Goal: Task Accomplishment & Management: Use online tool/utility

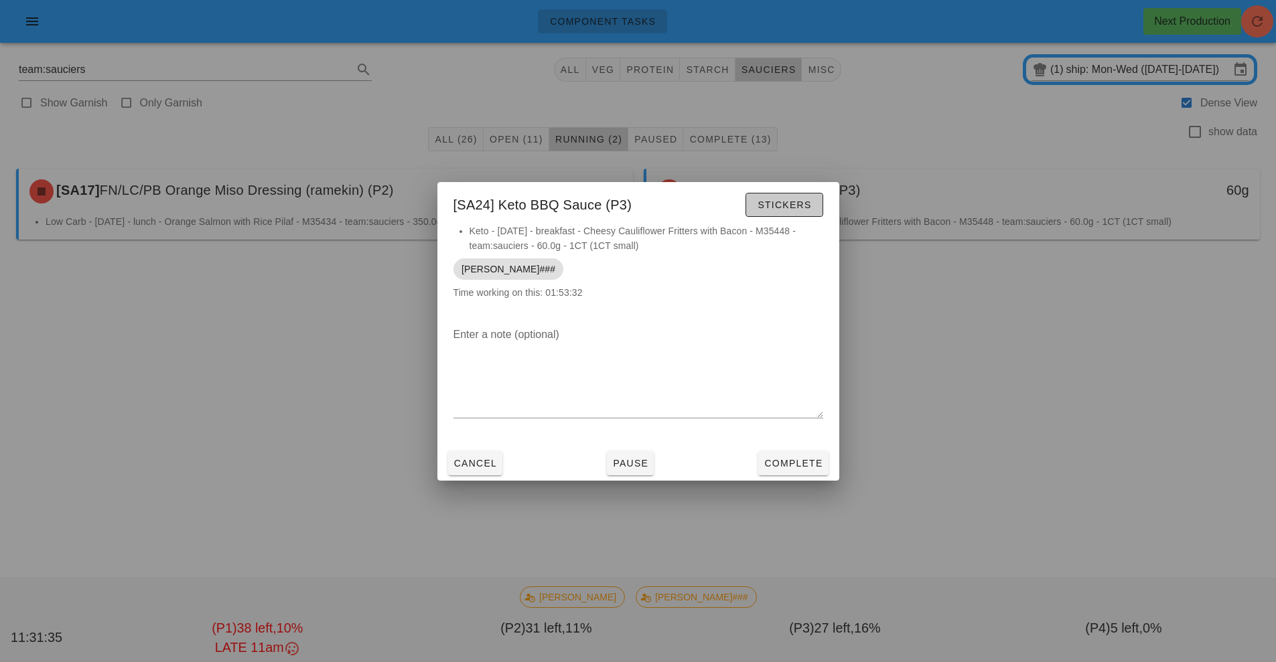
click at [811, 206] on span "Stickers" at bounding box center [784, 205] width 54 height 11
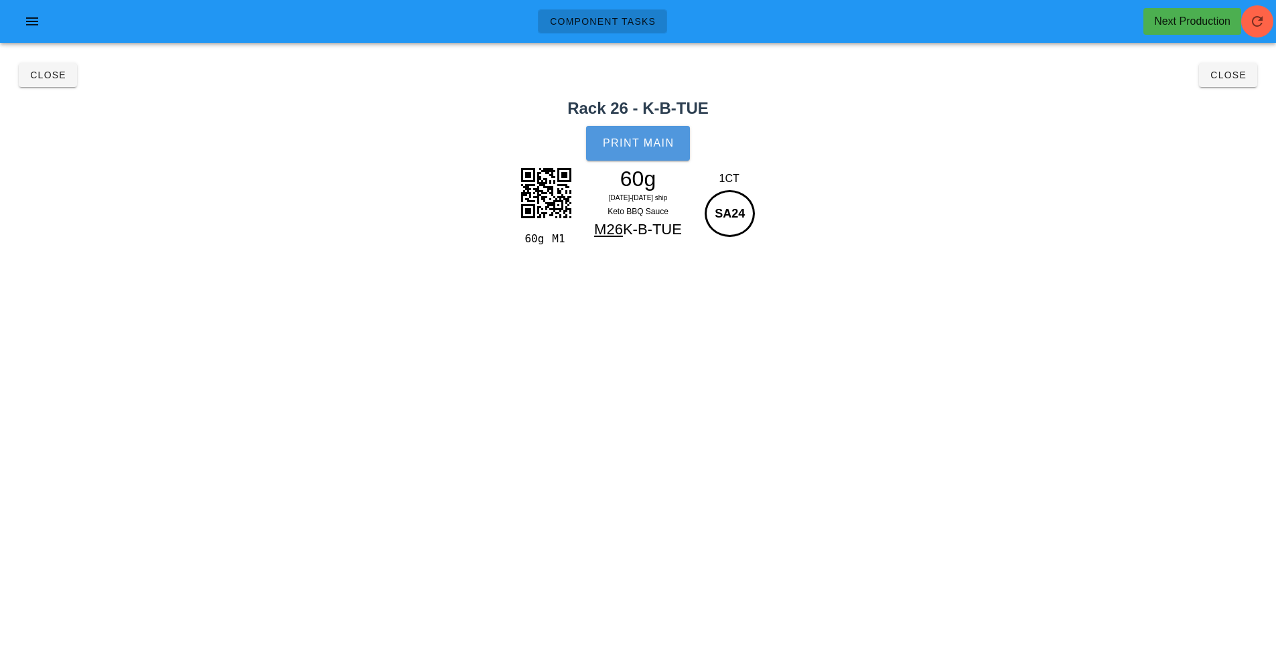
click at [649, 151] on button "Print Main" at bounding box center [637, 143] width 103 height 35
click at [45, 74] on span "Close" at bounding box center [47, 75] width 37 height 11
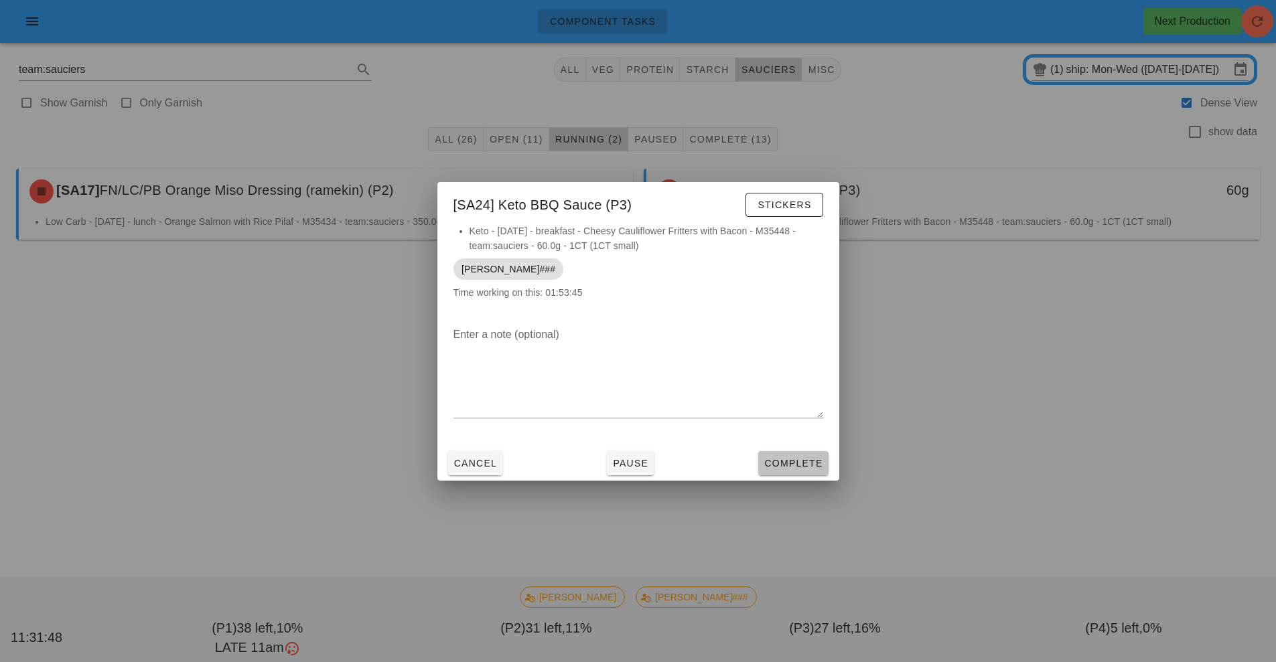
click at [790, 461] on span "Complete" at bounding box center [793, 463] width 59 height 11
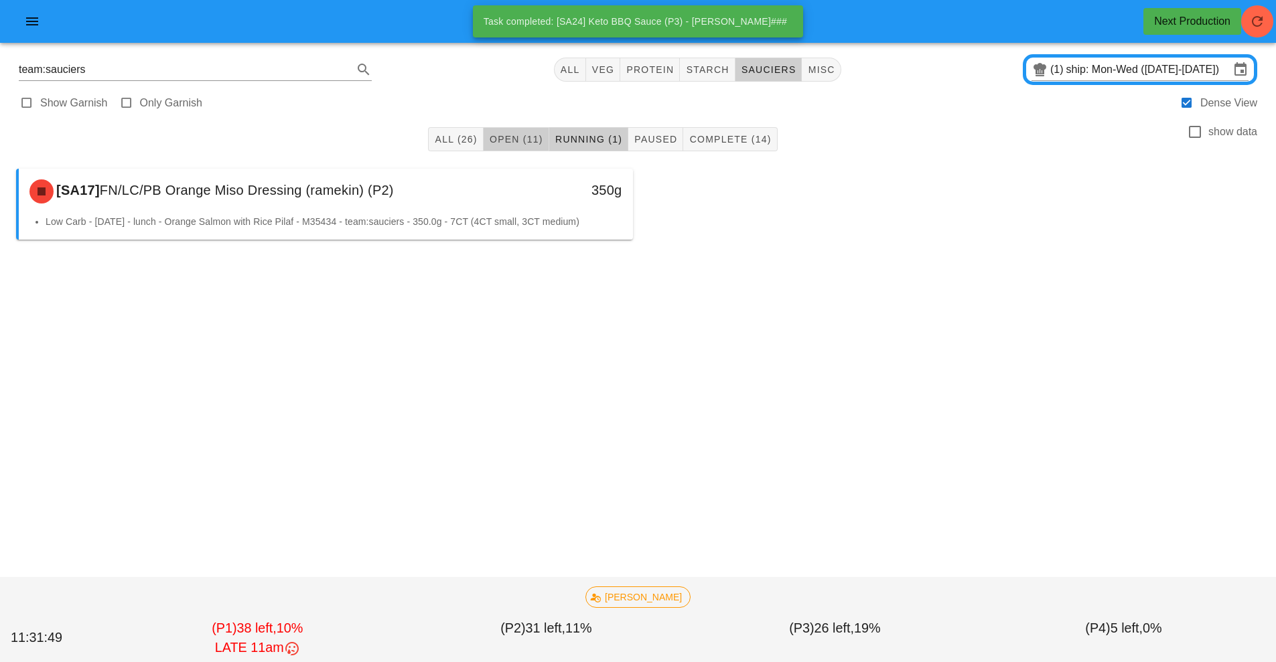
click at [525, 140] on span "Open (11)" at bounding box center [516, 139] width 54 height 11
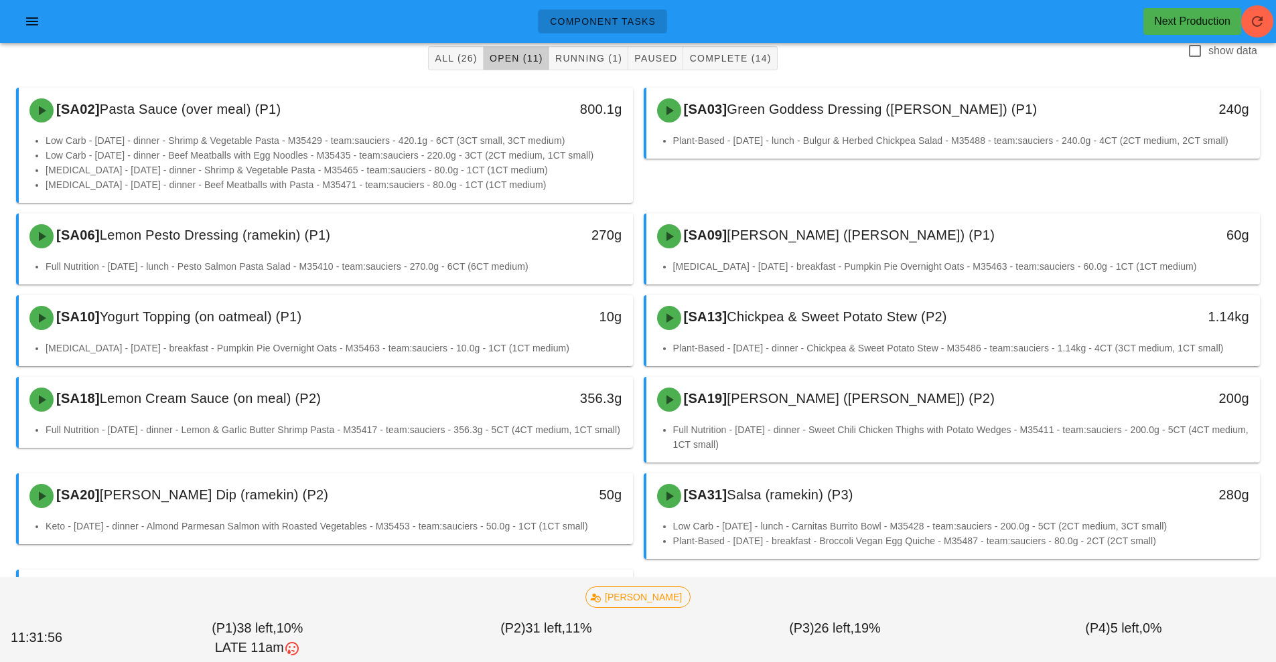
scroll to position [133, 0]
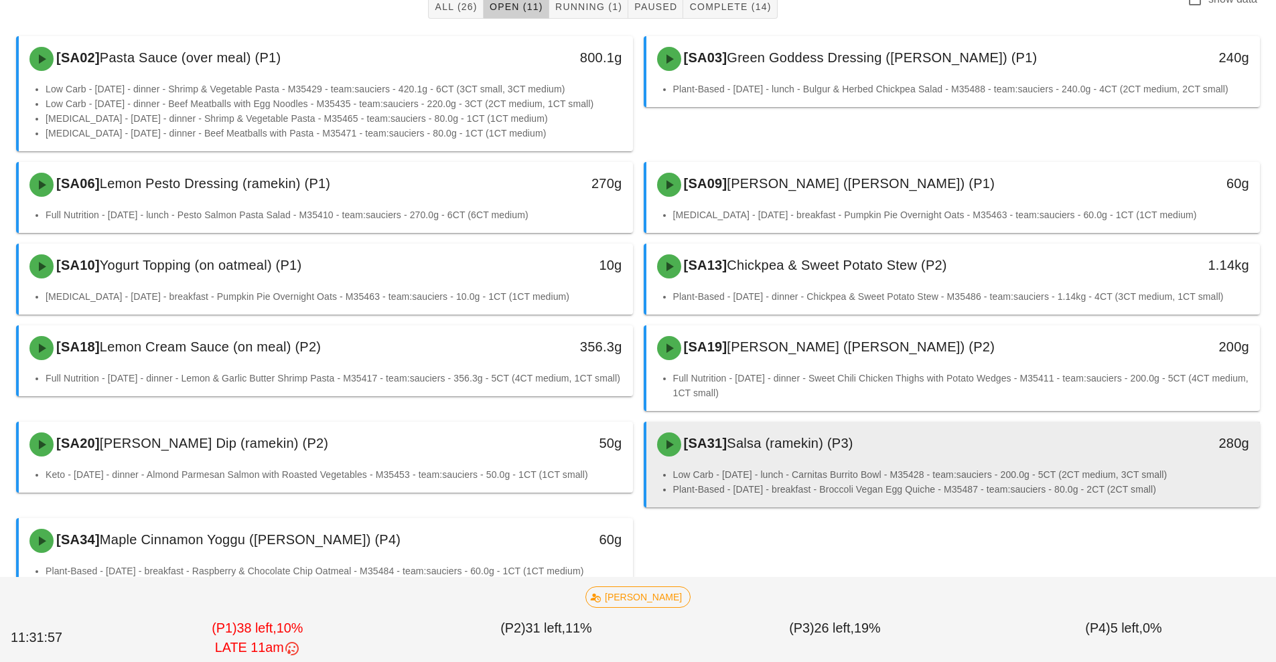
click at [802, 478] on li "Low Carb - [DATE] - lunch - Carnitas Burrito Bowl - M35428 - team:sauciers - 20…" at bounding box center [961, 475] width 577 height 15
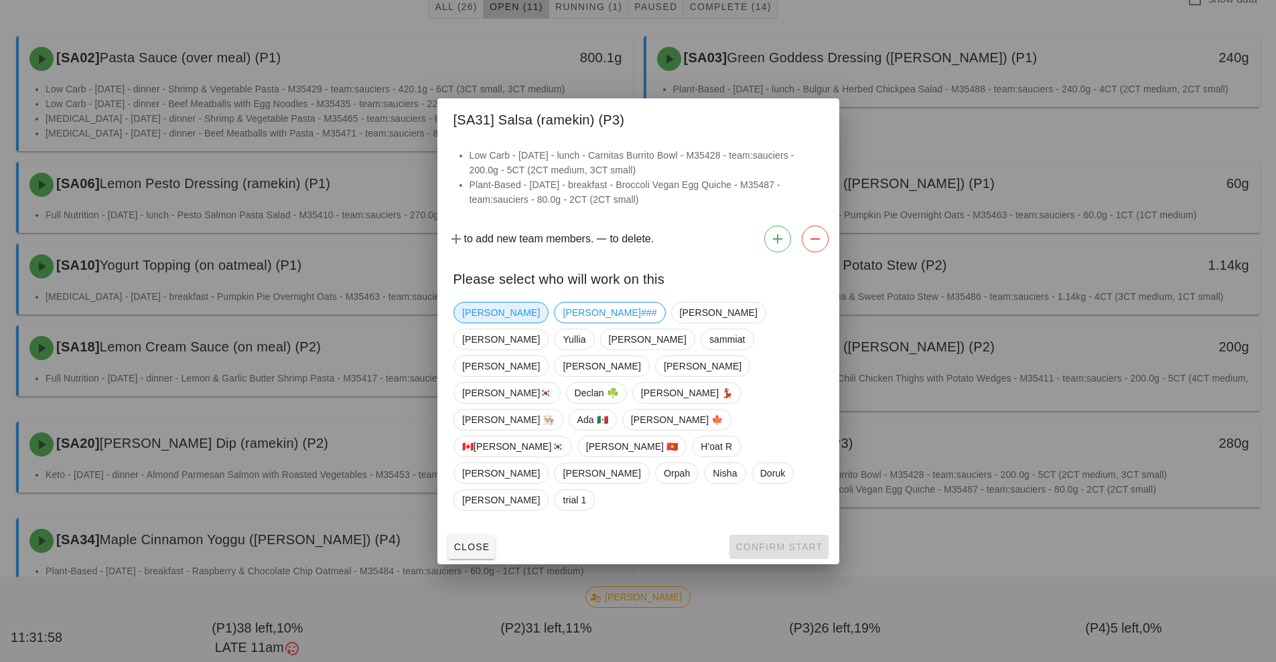
click at [471, 323] on span "[PERSON_NAME]" at bounding box center [501, 313] width 78 height 20
click at [774, 542] on span "Confirm Start" at bounding box center [779, 547] width 88 height 11
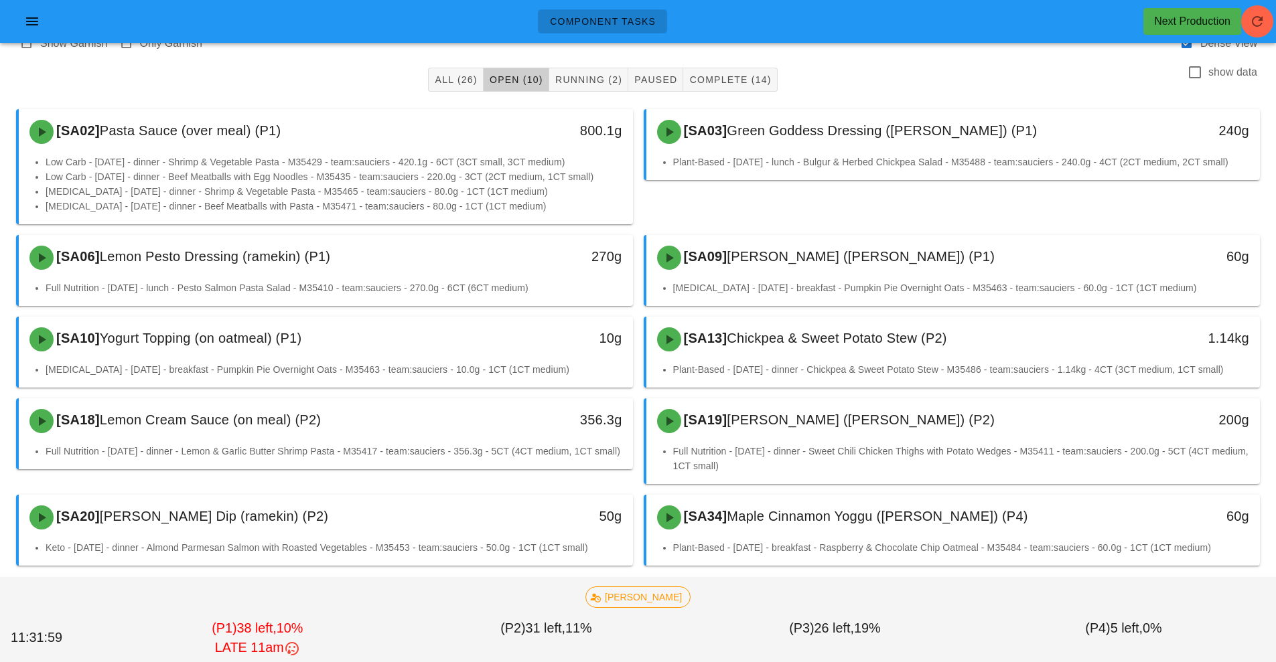
scroll to position [60, 0]
